Goal: Check status

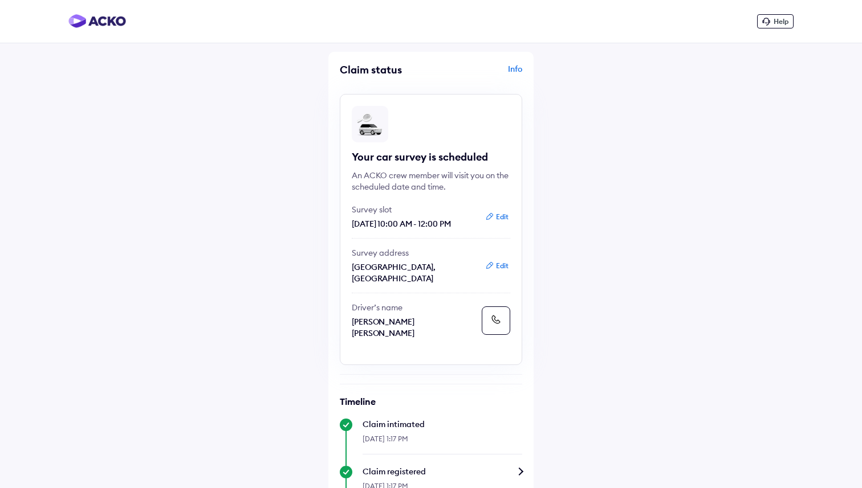
click at [505, 217] on button "Edit" at bounding box center [497, 216] width 30 height 11
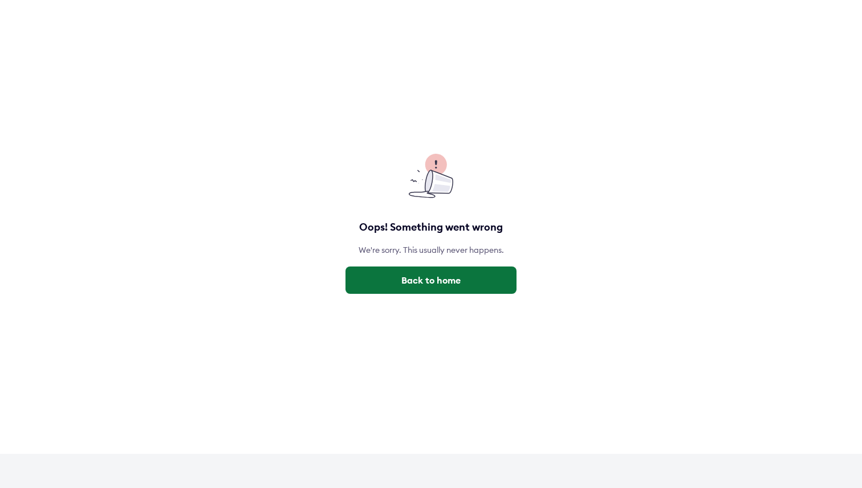
click at [445, 291] on button "Back to home" at bounding box center [430, 280] width 171 height 27
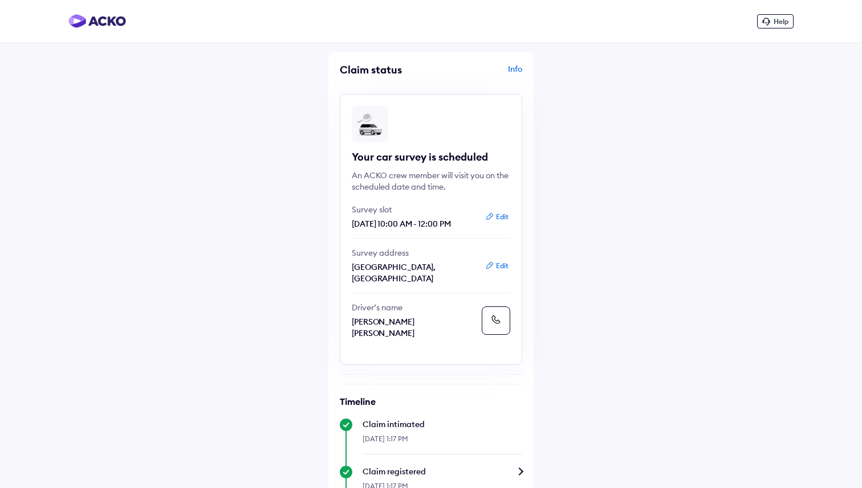
click at [498, 266] on button "Edit" at bounding box center [497, 265] width 30 height 11
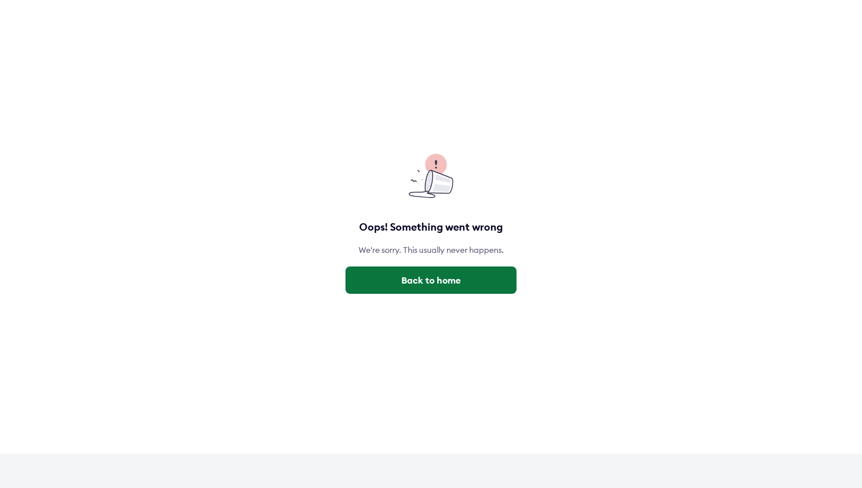
click at [478, 275] on button "Back to home" at bounding box center [430, 280] width 171 height 27
